Goal: Communication & Community: Answer question/provide support

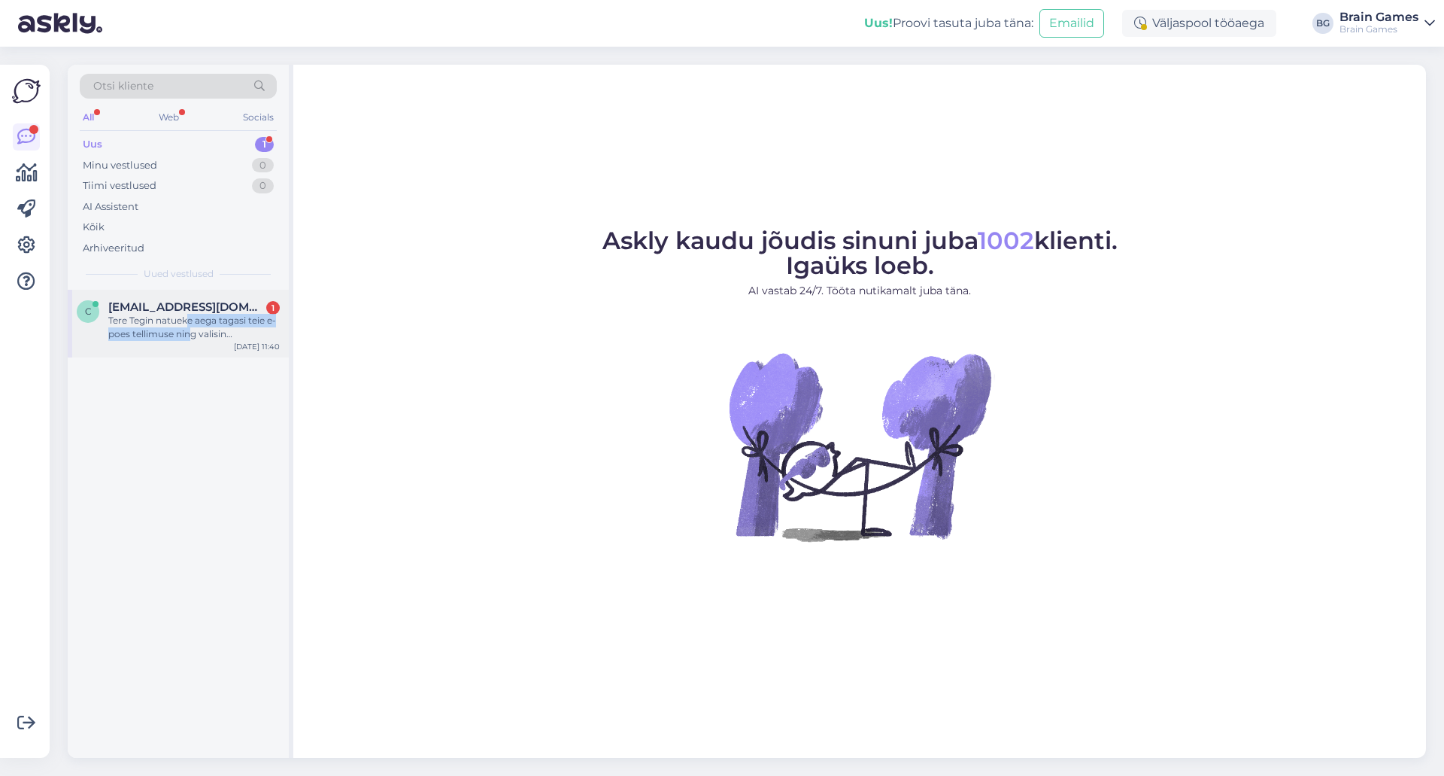
click at [189, 327] on div "Tere Tegin natueke aega tagasi teie e-poes tellimuse ning valisin pakiautomaadi…" at bounding box center [194, 327] width 172 height 27
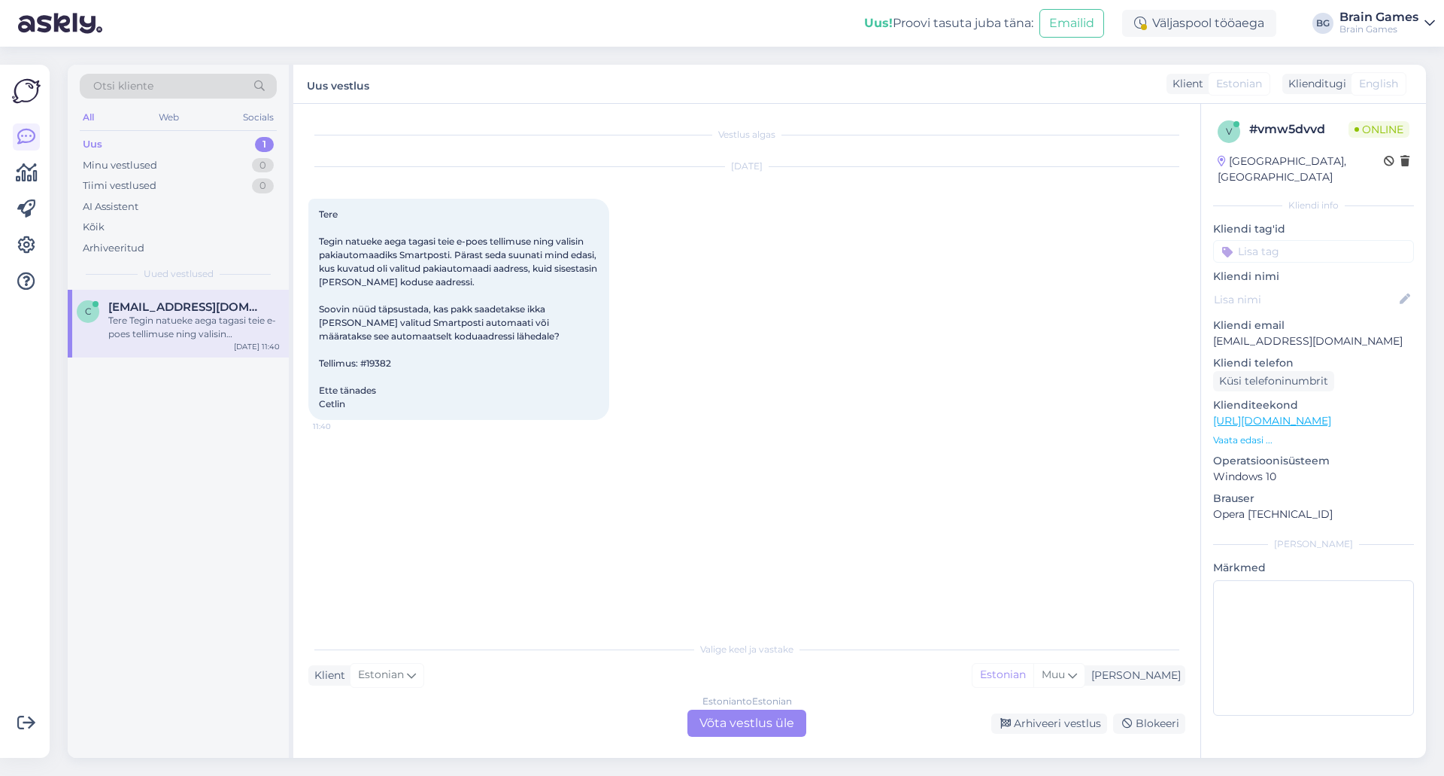
click at [635, 603] on div "Vestlus algas [DATE] Tere Tegin natueke aega tagasi teie e-poes tellimuse ning …" at bounding box center [753, 369] width 891 height 501
click at [577, 526] on div "Vestlus algas [DATE] Tere Tegin natueke aega tagasi teie e-poes tellimuse ning …" at bounding box center [753, 369] width 891 height 501
click at [384, 360] on span "Tere Tegin natueke aega tagasi teie e-poes tellimuse ning valisin pakiautomaadi…" at bounding box center [459, 308] width 281 height 201
copy span "19382"
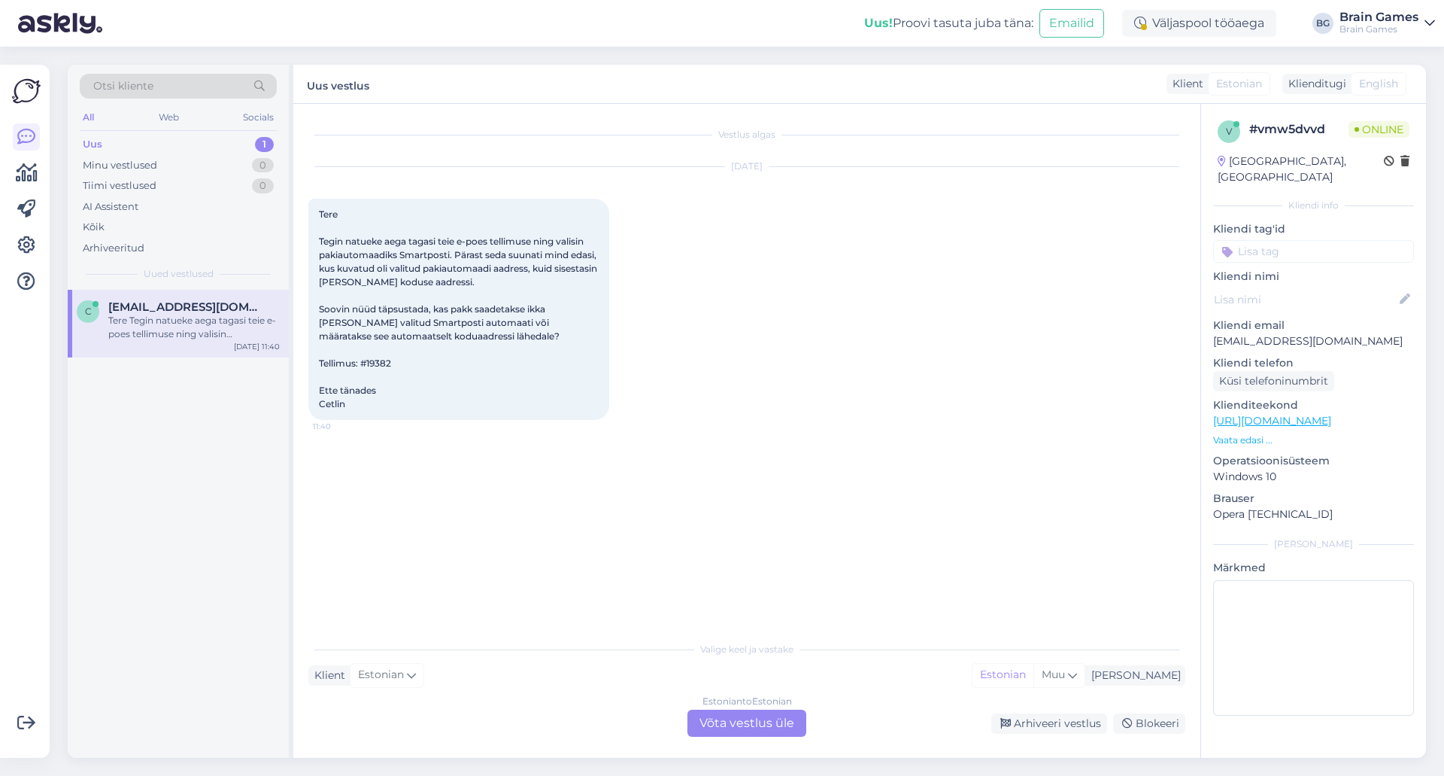
click at [752, 732] on div "Estonian to Estonian Võta vestlus üle" at bounding box center [747, 722] width 119 height 27
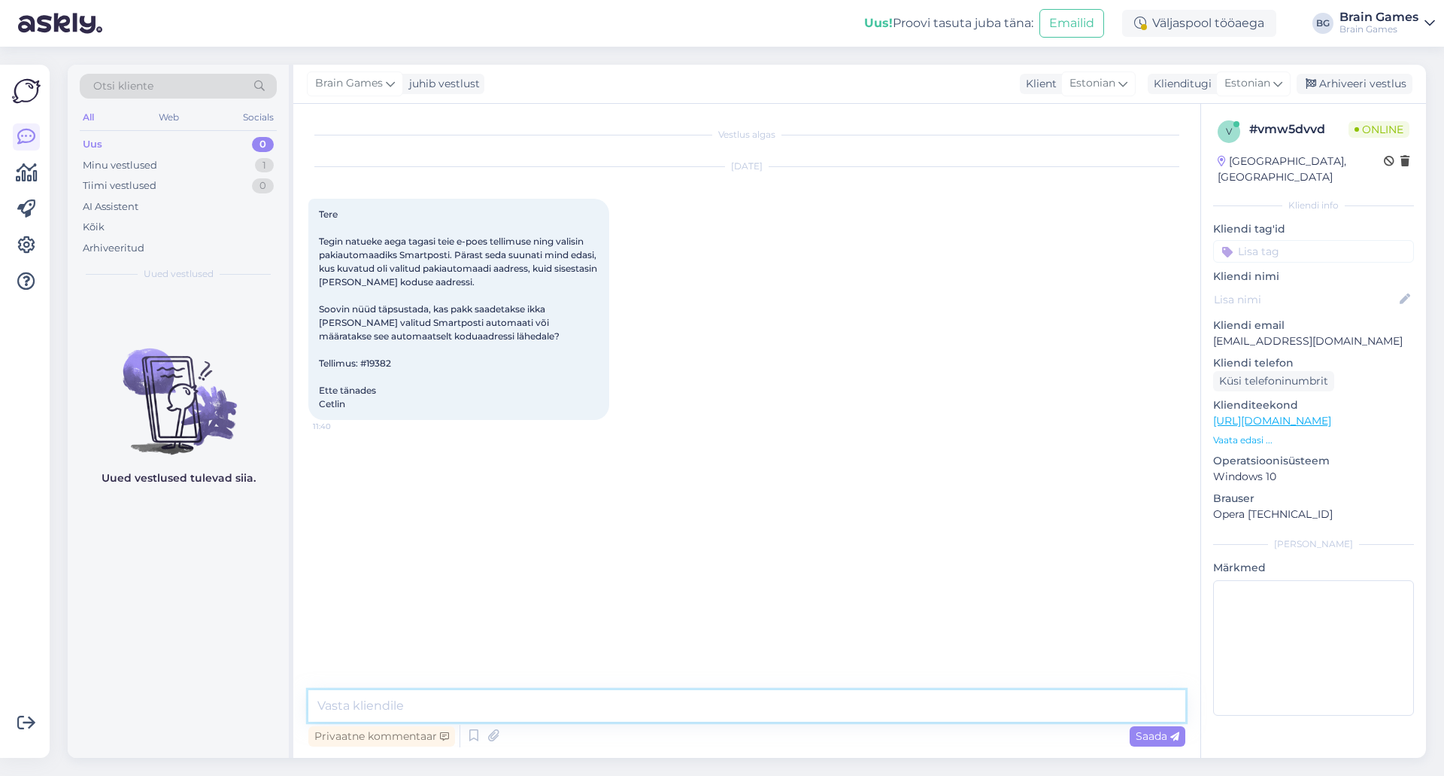
click at [751, 693] on textarea at bounding box center [746, 706] width 877 height 32
type textarea "Tere, Cetlin!"
type textarea "T"
type textarea "Saadame tellimuse ikka valitud pakiautomaati."
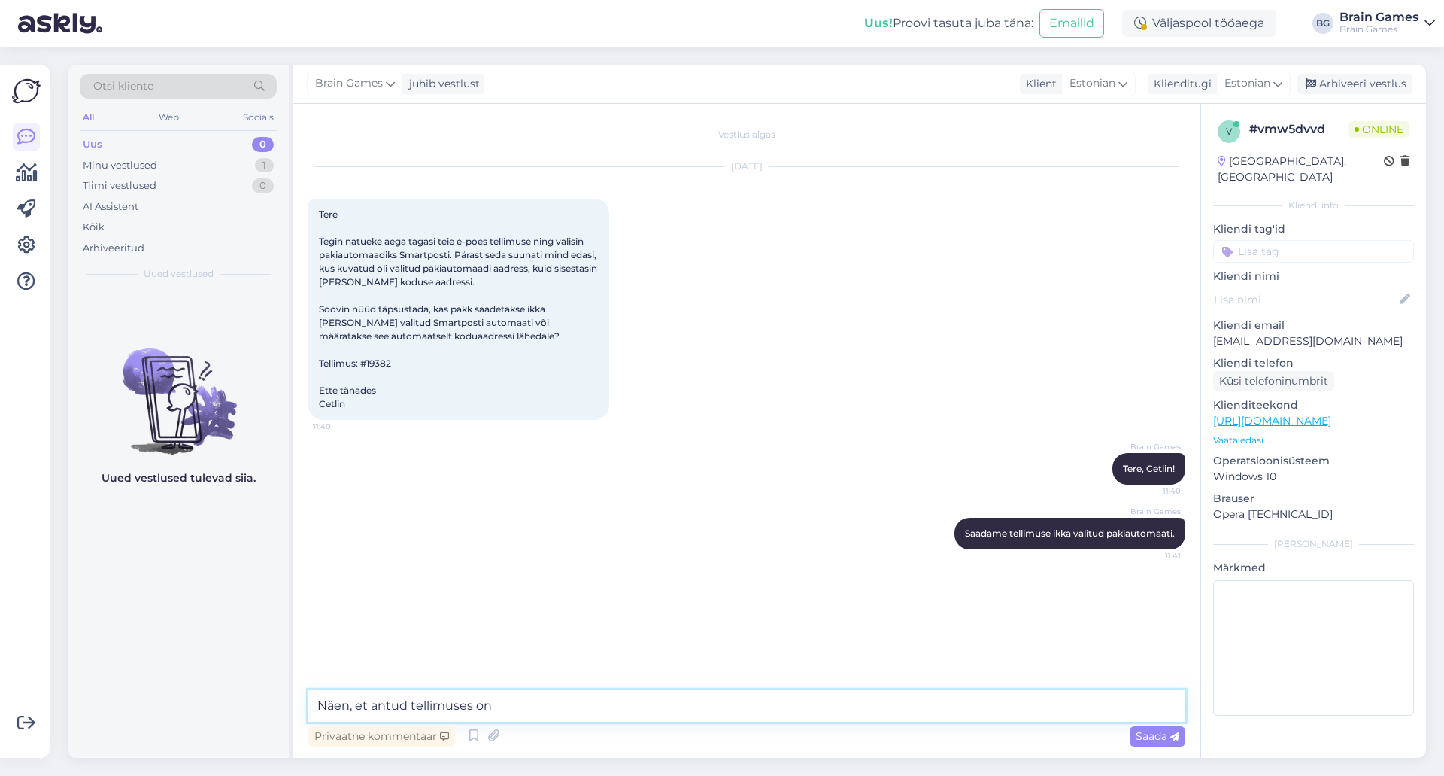
click at [633, 710] on textarea "Näen, et antud tellimuses on" at bounding box center [746, 706] width 877 height 32
paste textarea "Kuressaare [PERSON_NAME]"
type textarea "Näen, et antud tellimuses on Kuressaare [PERSON_NAME] pakiautomaat valitud [PER…"
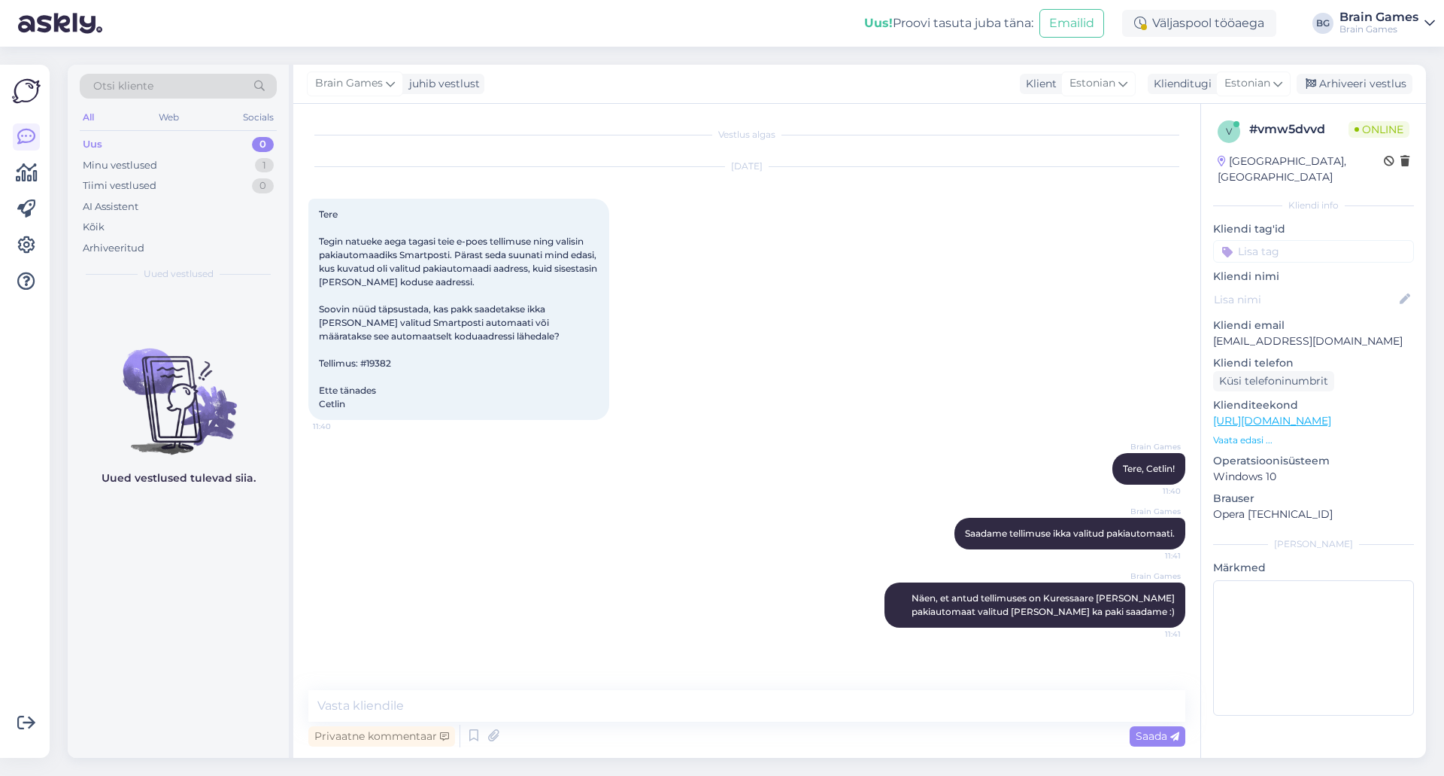
click at [542, 636] on div "Brain Games Näen, et antud tellimuses on Kuressaare [PERSON_NAME] pakiautomaat …" at bounding box center [746, 605] width 877 height 78
click at [657, 501] on div "Brain Games Saadame tellimuse ikka valitud pakiautomaati. Nähtud ✓ 11:41" at bounding box center [746, 533] width 877 height 65
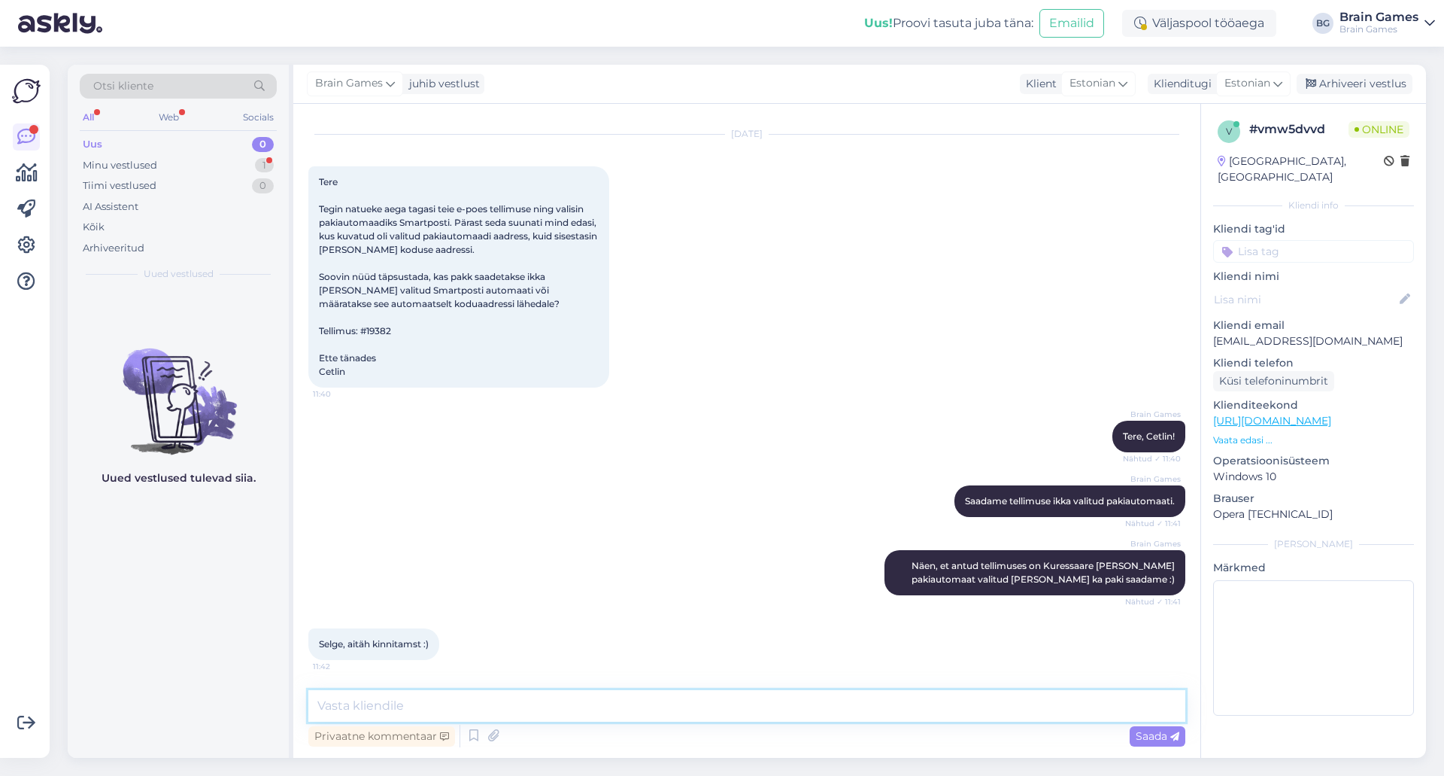
click at [633, 704] on textarea at bounding box center [746, 706] width 877 height 32
type textarea "Pole tänu väärt!"
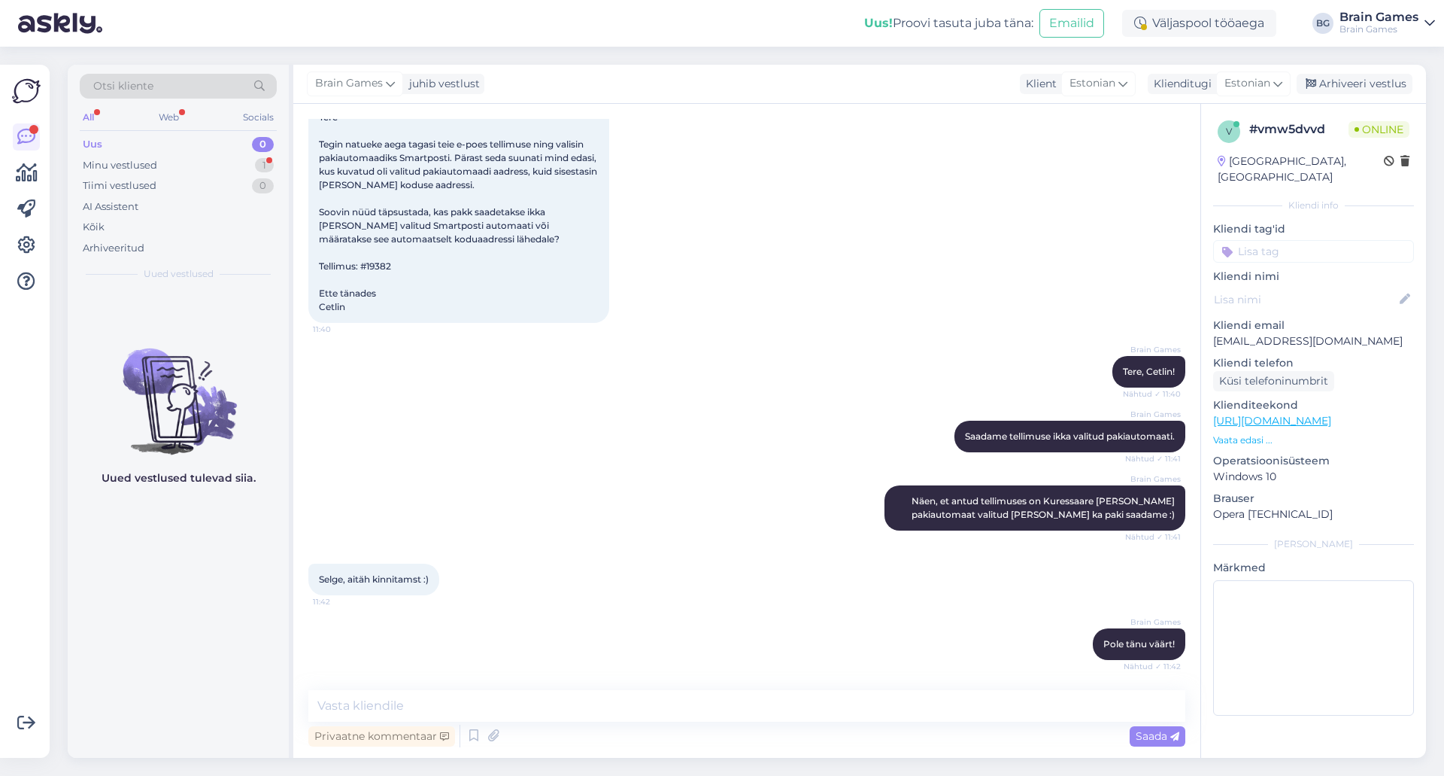
scroll to position [162, 0]
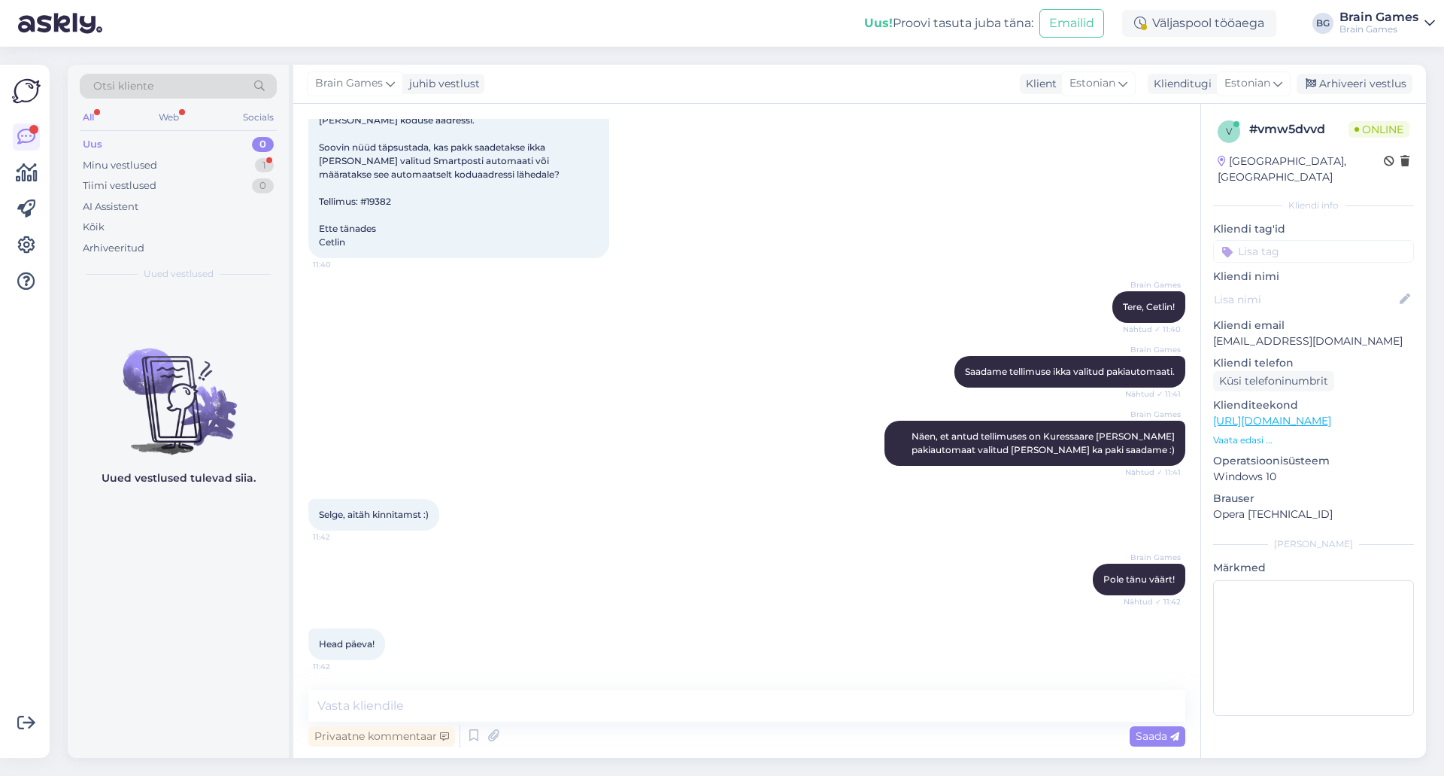
click at [787, 723] on div "Privaatne kommentaar Saada" at bounding box center [746, 735] width 877 height 29
click at [775, 707] on textarea at bounding box center [746, 706] width 877 height 32
type textarea "[PERSON_NAME] ilusat päeva Teilegi :)"
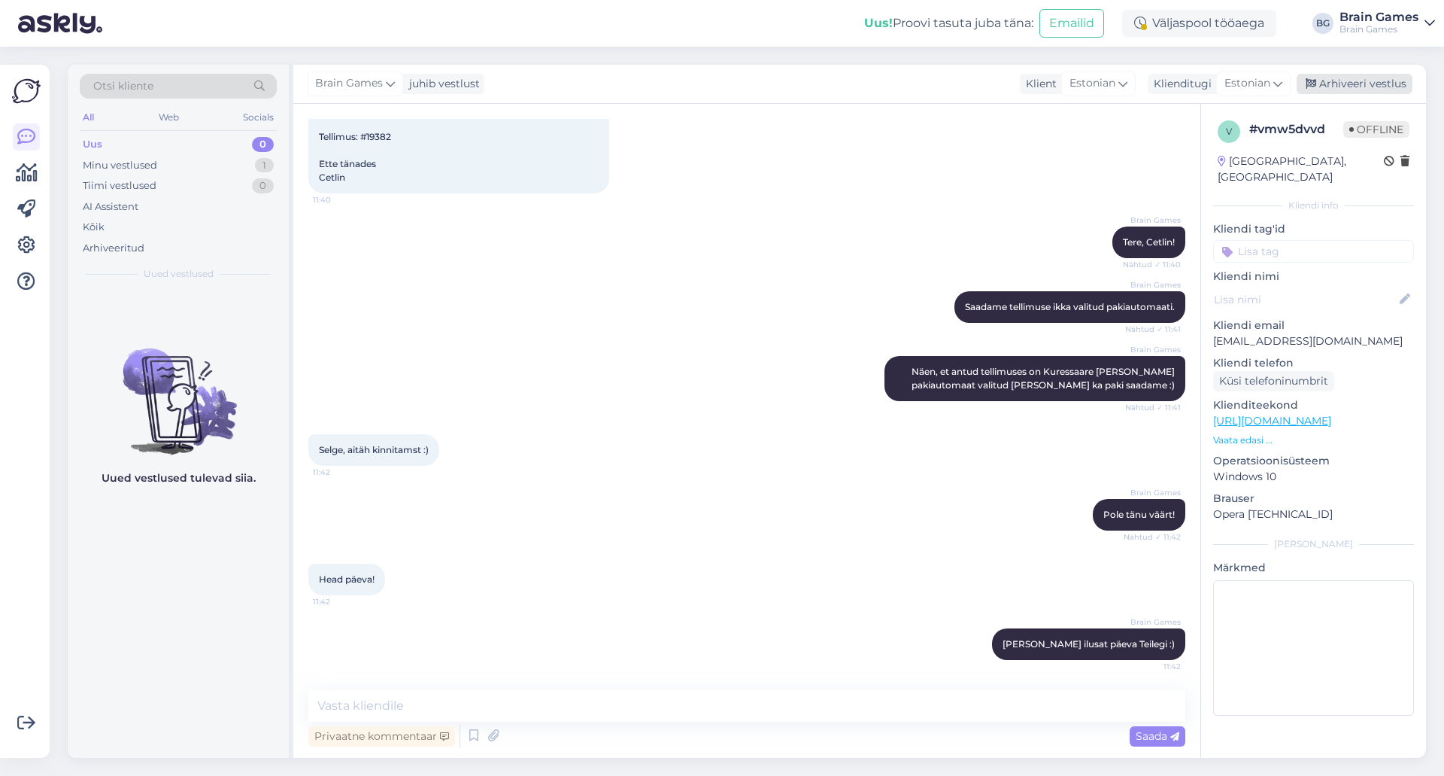
click at [1321, 90] on div "Arhiveeri vestlus" at bounding box center [1355, 84] width 116 height 20
